Goal: Go to known website: Go to known website

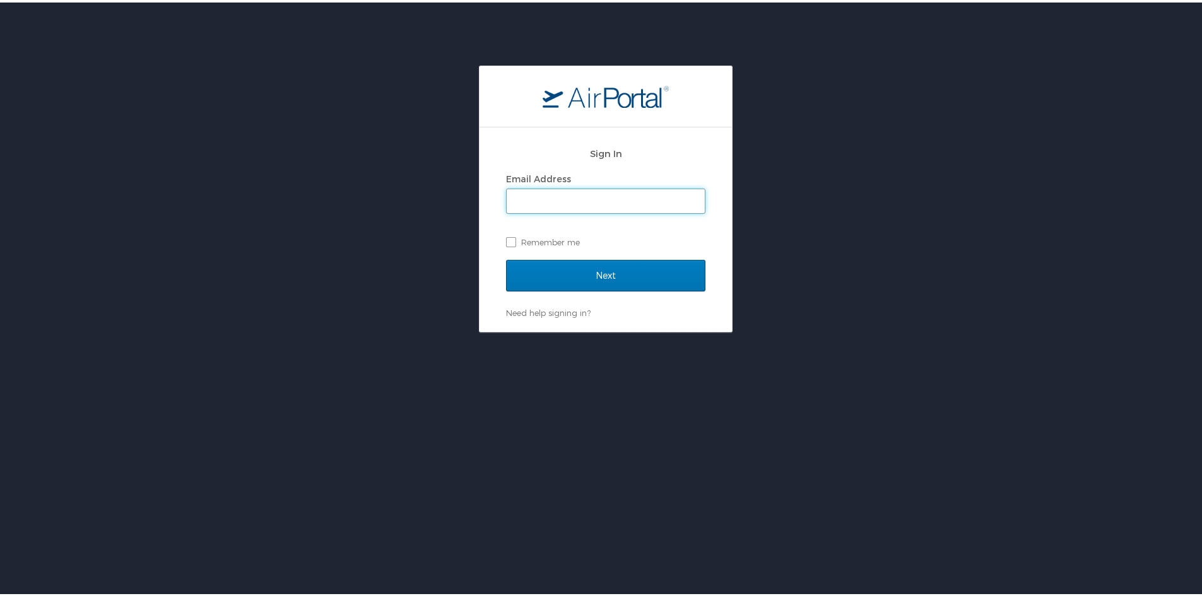
click at [591, 196] on input "Email Address" at bounding box center [606, 199] width 198 height 24
paste input "[EMAIL_ADDRESS][DOMAIN_NAME]"
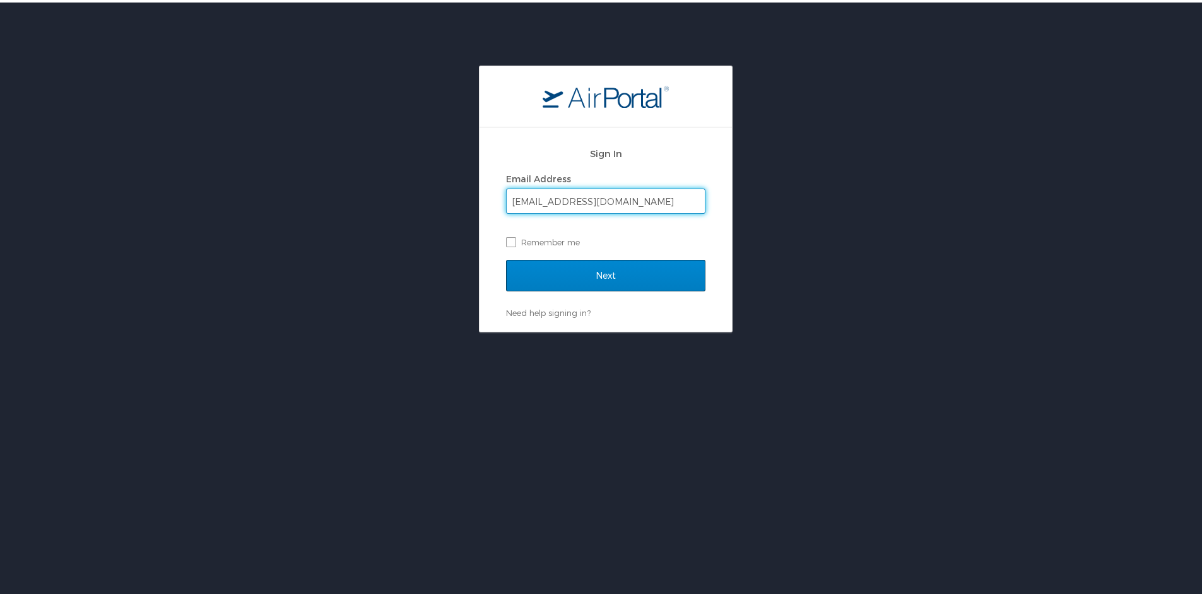
type input "[EMAIL_ADDRESS][DOMAIN_NAME]"
click at [617, 276] on input "Next" at bounding box center [605, 274] width 199 height 32
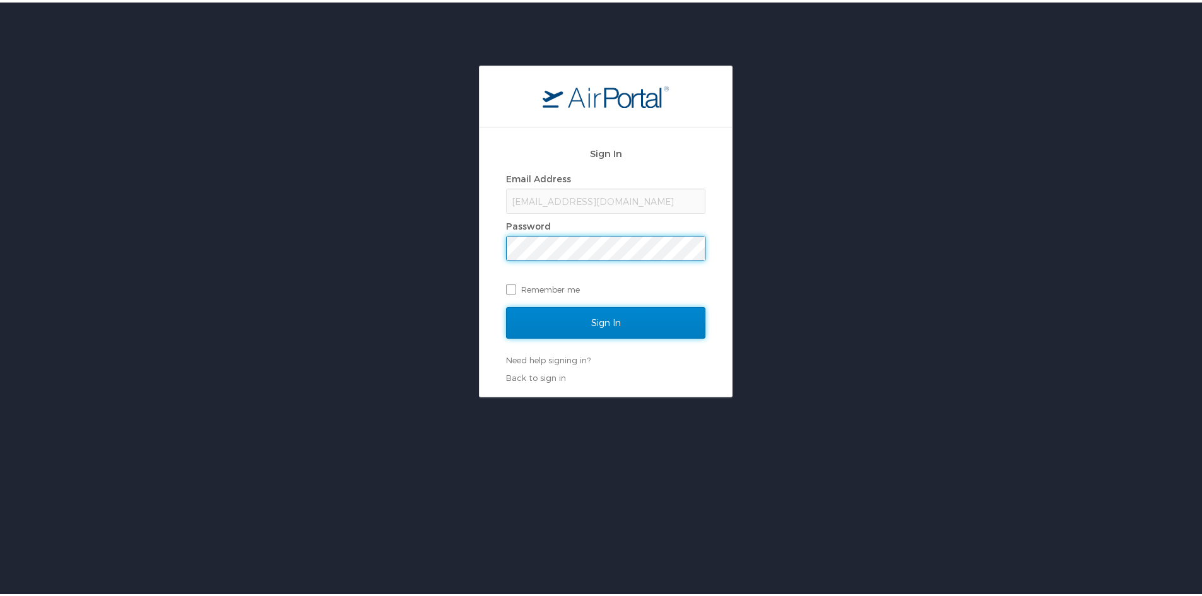
click at [615, 321] on input "Sign In" at bounding box center [605, 321] width 199 height 32
